Goal: Task Accomplishment & Management: Manage account settings

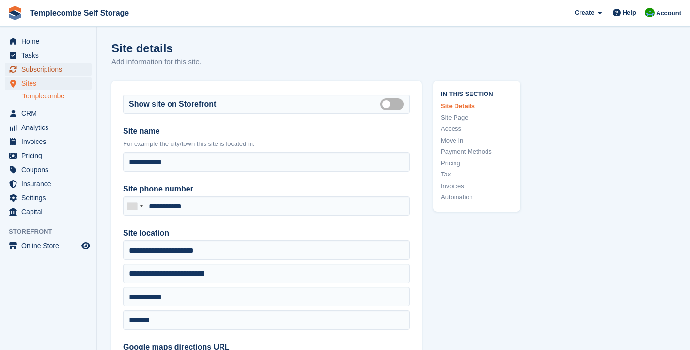
click at [51, 72] on span "Subscriptions" at bounding box center [50, 69] width 58 height 14
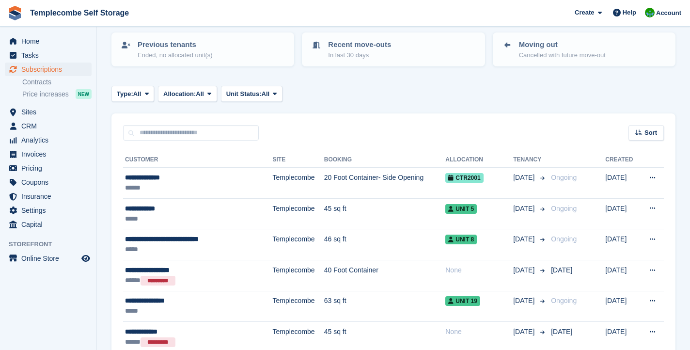
scroll to position [107, 0]
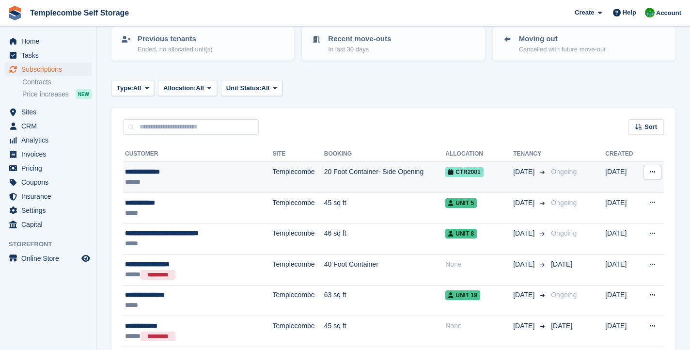
click at [202, 175] on div "**********" at bounding box center [185, 172] width 121 height 10
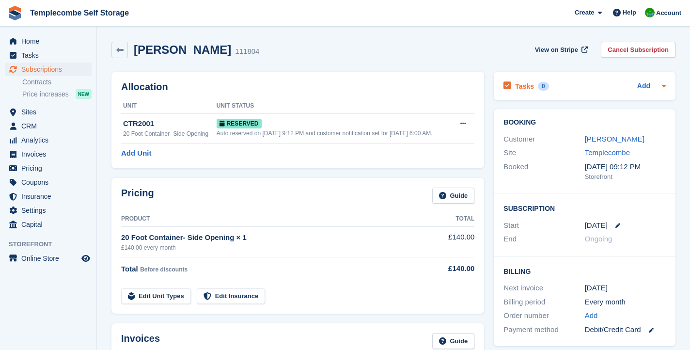
click at [652, 85] on div "Add" at bounding box center [651, 86] width 29 height 12
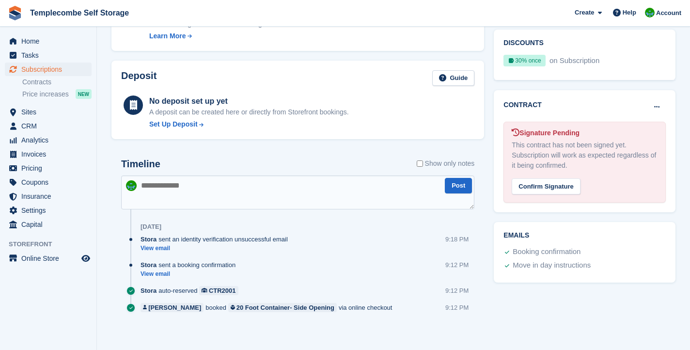
scroll to position [355, 0]
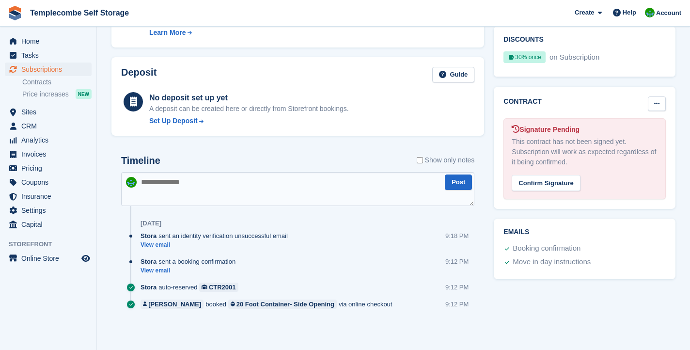
click at [657, 101] on icon at bounding box center [656, 103] width 5 height 6
click at [607, 107] on div "Contract [PERSON_NAME] as N/A" at bounding box center [584, 104] width 162 height 16
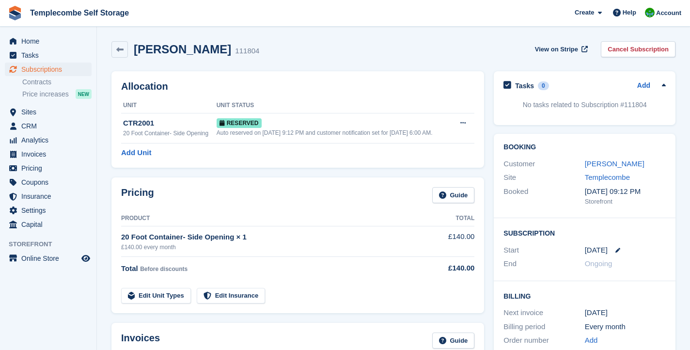
scroll to position [0, 0]
click at [50, 78] on link "Contracts" at bounding box center [56, 82] width 69 height 9
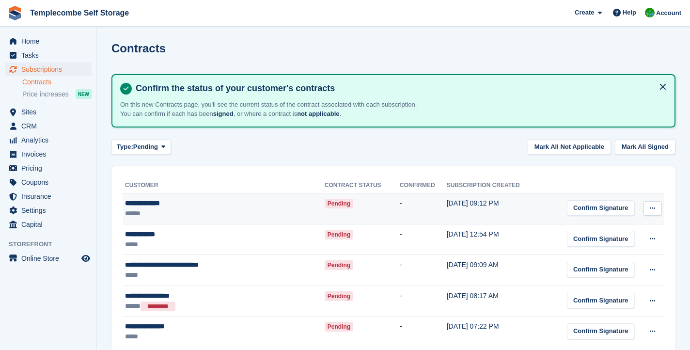
click at [183, 206] on div "**********" at bounding box center [200, 203] width 150 height 10
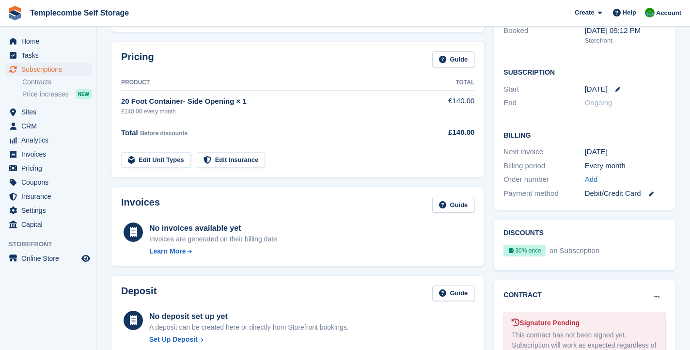
scroll to position [128, 0]
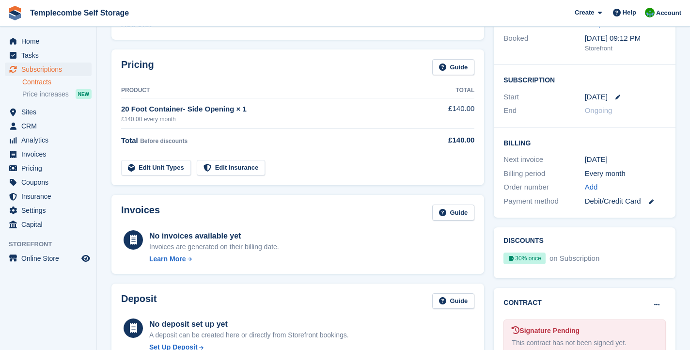
click at [52, 79] on link "Contracts" at bounding box center [56, 82] width 69 height 9
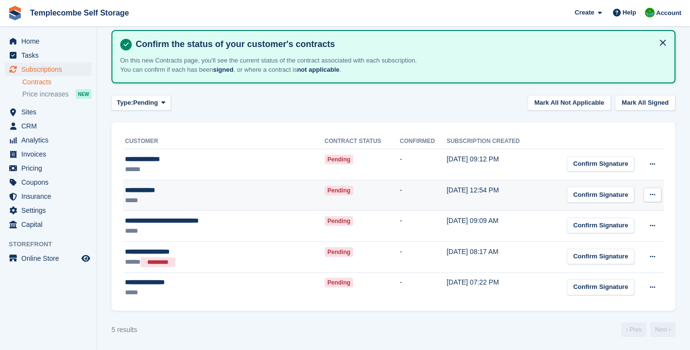
scroll to position [46, 0]
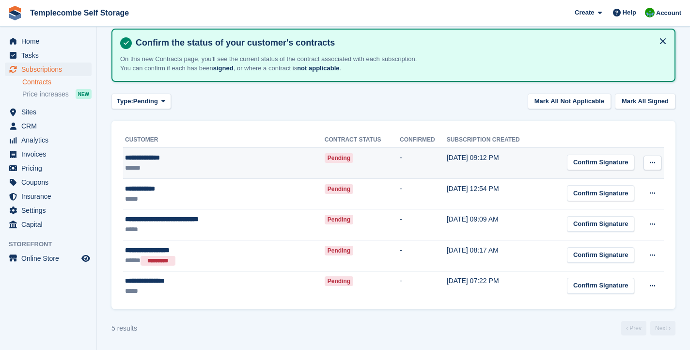
click at [654, 162] on icon at bounding box center [652, 162] width 5 height 6
click at [600, 161] on div "Confirm Signature" at bounding box center [600, 163] width 67 height 16
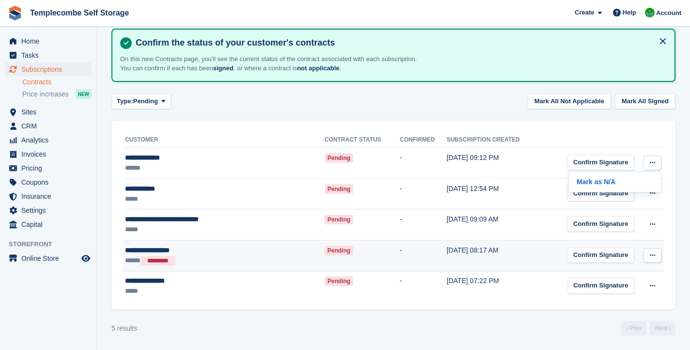
click at [654, 254] on icon at bounding box center [652, 255] width 5 height 6
click at [608, 274] on p "Mark as N/A" at bounding box center [615, 274] width 84 height 13
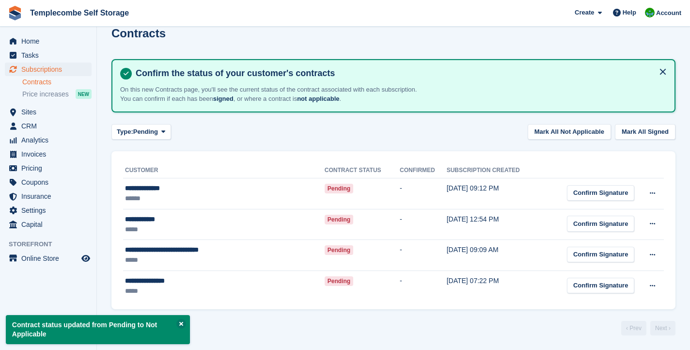
scroll to position [15, 0]
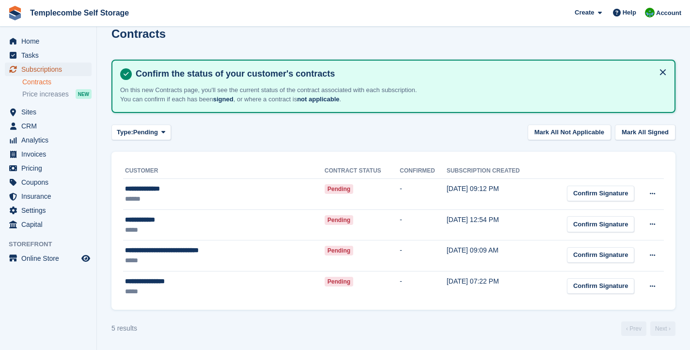
click at [31, 68] on span "Subscriptions" at bounding box center [50, 69] width 58 height 14
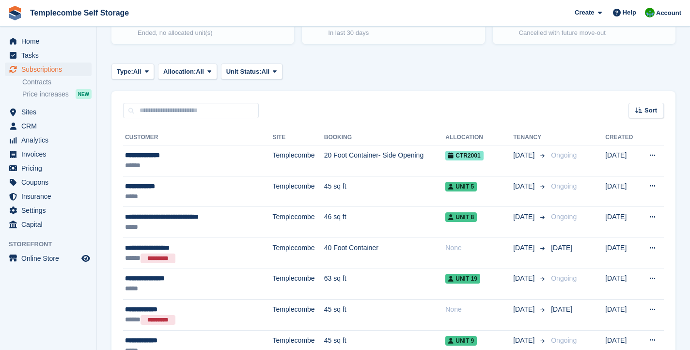
scroll to position [137, 0]
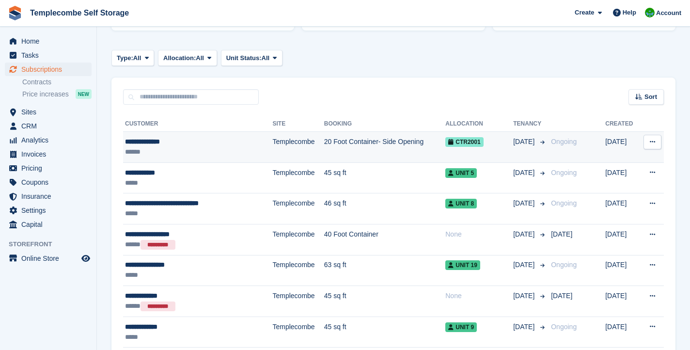
click at [175, 145] on div "**********" at bounding box center [185, 142] width 121 height 10
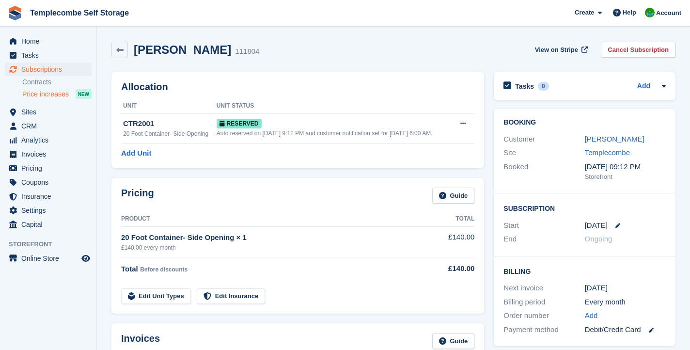
click at [62, 94] on span "Price increases" at bounding box center [45, 94] width 47 height 9
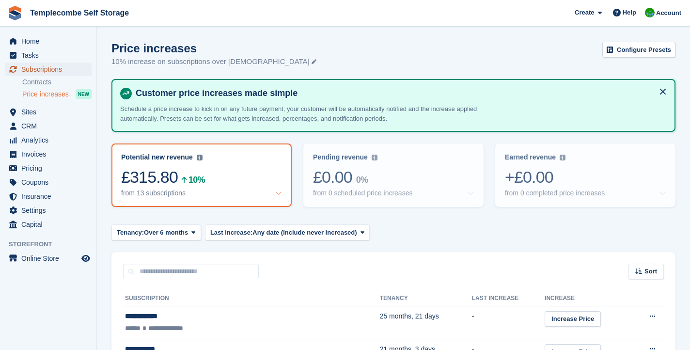
click at [54, 68] on span "Subscriptions" at bounding box center [50, 69] width 58 height 14
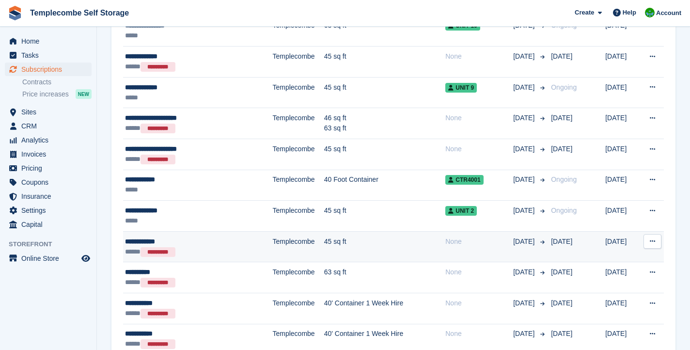
scroll to position [382, 0]
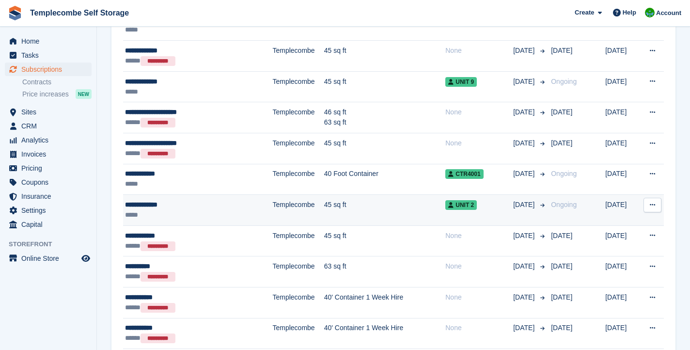
click at [195, 214] on div "*****" at bounding box center [185, 215] width 121 height 10
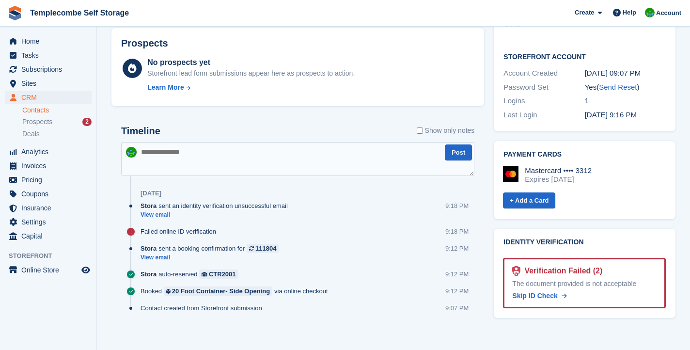
scroll to position [341, 0]
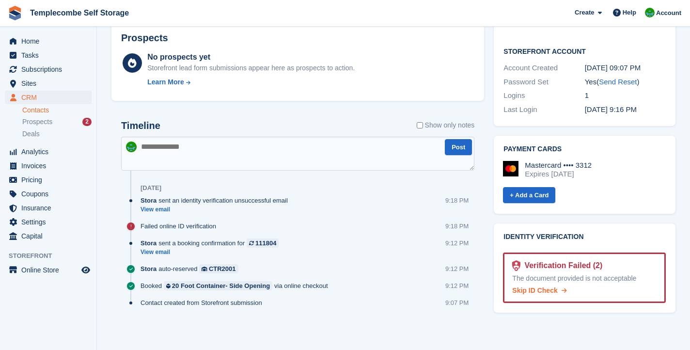
click at [537, 289] on span "Skip ID Check" at bounding box center [534, 290] width 45 height 8
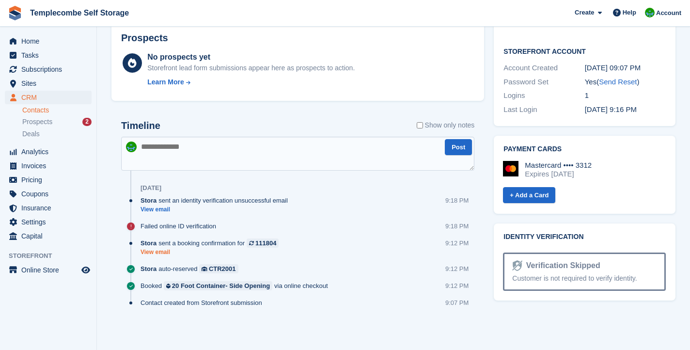
click at [155, 251] on link "View email" at bounding box center [211, 252] width 143 height 8
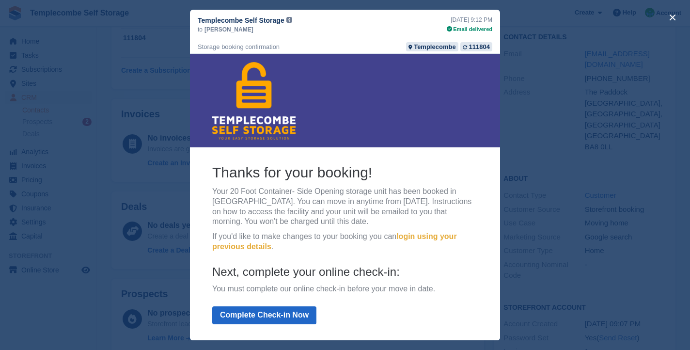
scroll to position [0, 0]
click at [89, 166] on div "close" at bounding box center [345, 175] width 690 height 350
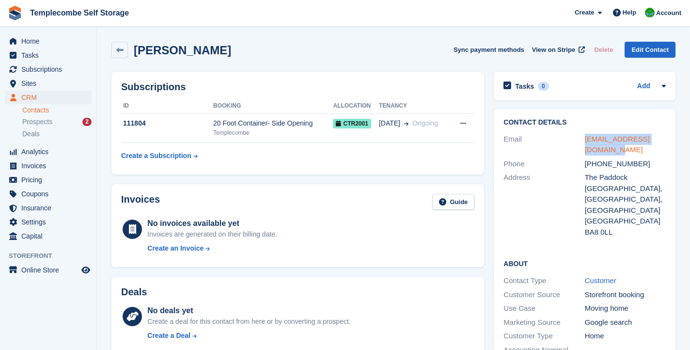
copy link "lindsayfhedges@gmail.com"
drag, startPoint x: 593, startPoint y: 142, endPoint x: 258, endPoint y: 347, distance: 392.9
click at [0, 0] on div "Templecombe Self Storage Create Subscription Invoice Contact Deal Discount Page…" at bounding box center [345, 345] width 690 height 691
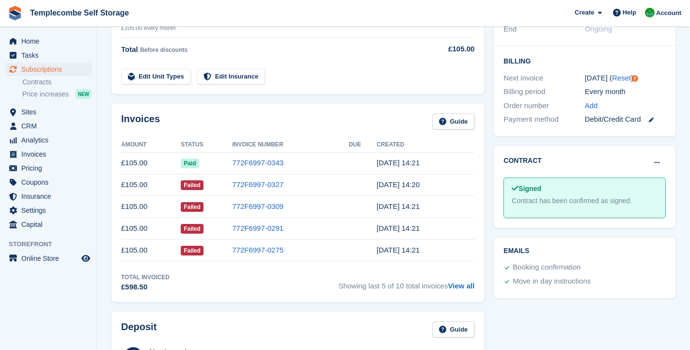
scroll to position [228, 0]
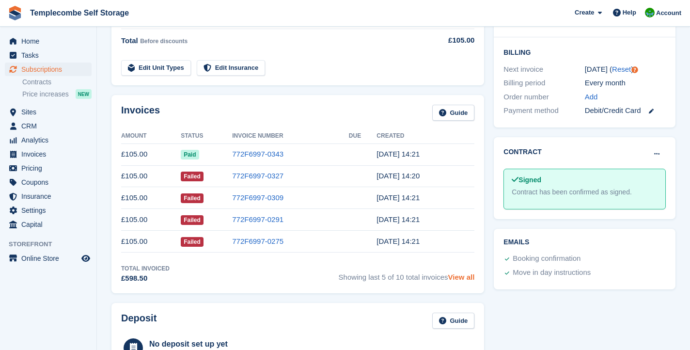
click at [461, 279] on link "View all" at bounding box center [461, 277] width 27 height 8
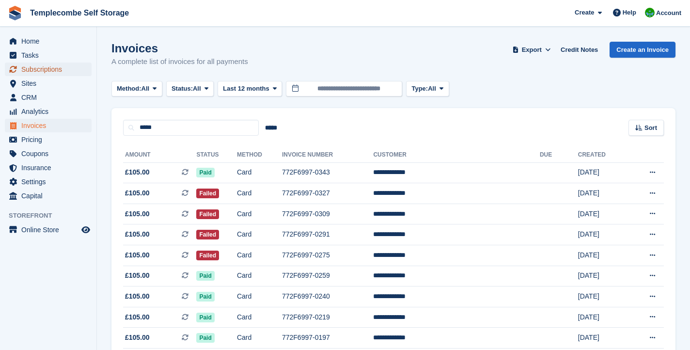
click at [60, 71] on span "Subscriptions" at bounding box center [50, 69] width 58 height 14
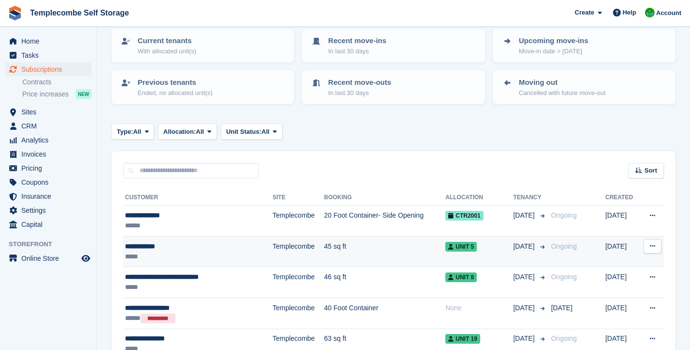
scroll to position [43, 0]
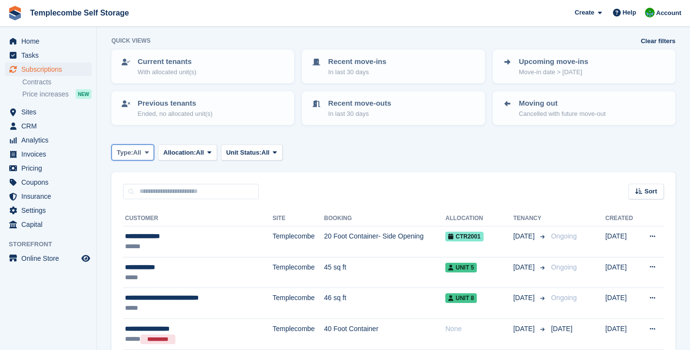
click at [151, 149] on span at bounding box center [147, 152] width 8 height 8
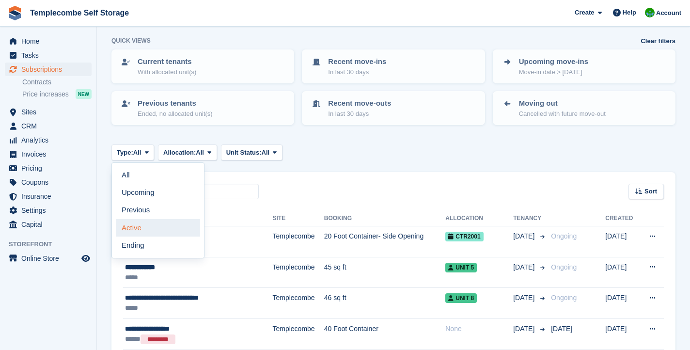
click at [156, 219] on link "Active" at bounding box center [158, 227] width 84 height 17
